Goal: Information Seeking & Learning: Learn about a topic

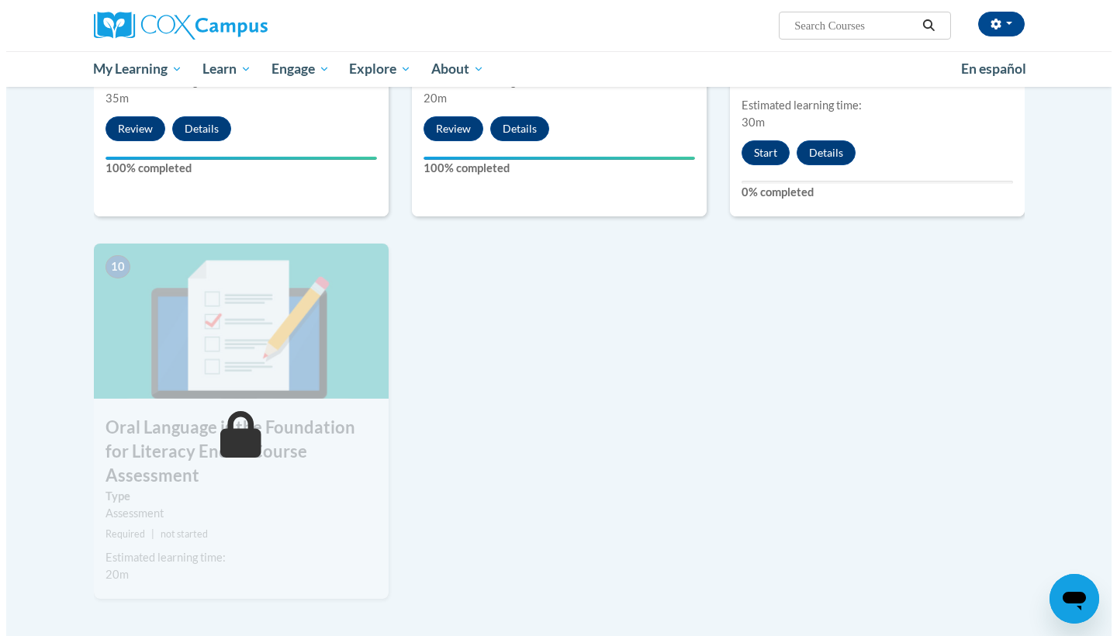
scroll to position [1450, 0]
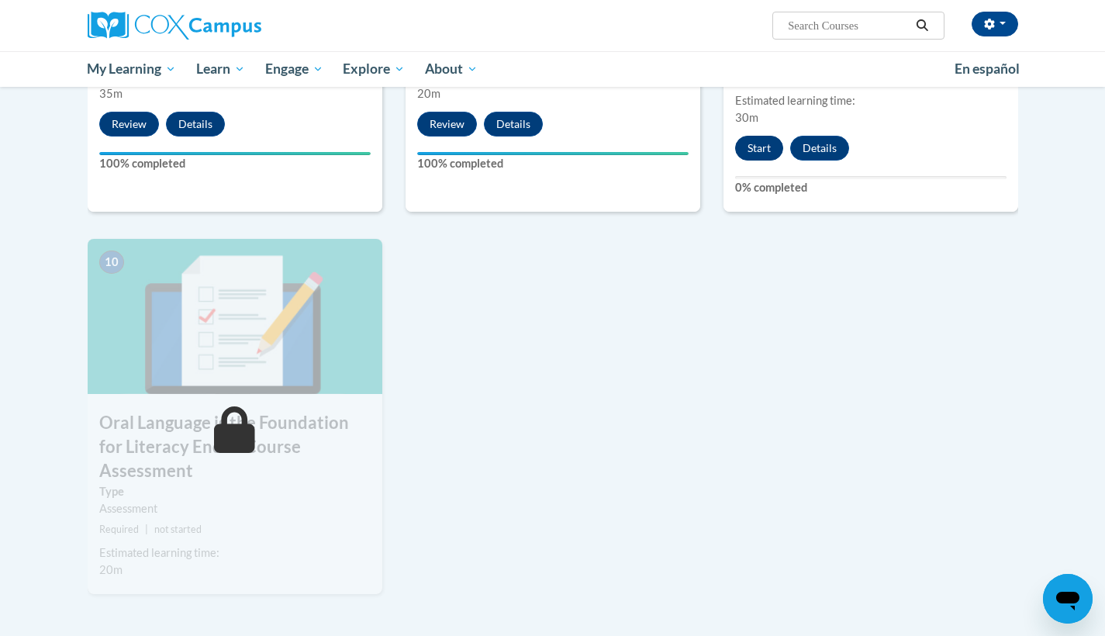
click at [757, 144] on button "Start" at bounding box center [759, 148] width 48 height 25
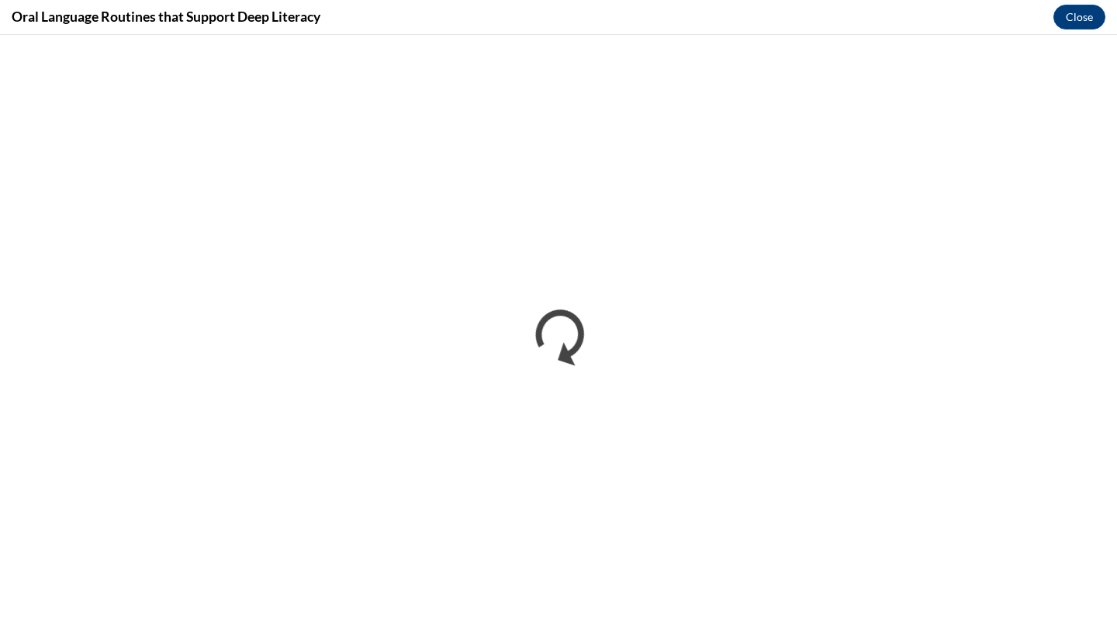
scroll to position [0, 0]
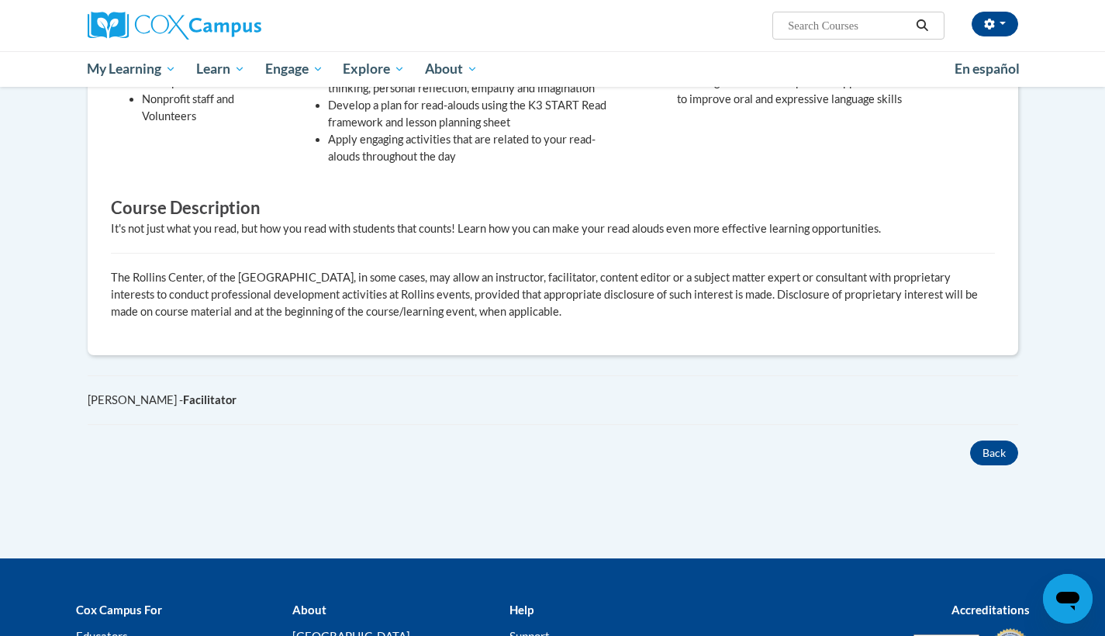
scroll to position [662, 0]
click at [996, 441] on button "Back" at bounding box center [994, 453] width 48 height 25
